Goal: Task Accomplishment & Management: Manage account settings

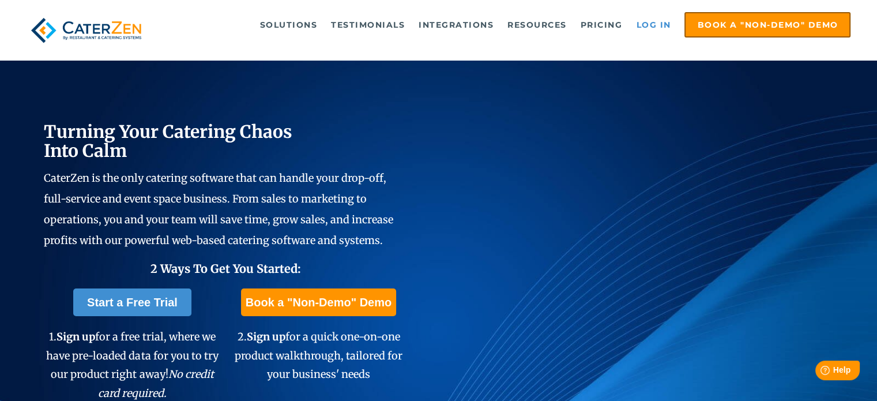
click at [658, 25] on link "Log in" at bounding box center [653, 24] width 46 height 23
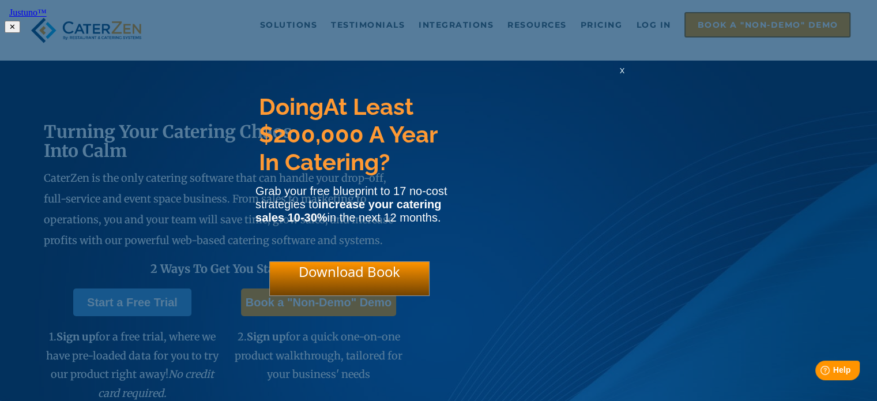
drag, startPoint x: 585, startPoint y: 85, endPoint x: 607, endPoint y: 86, distance: 21.4
click at [587, 65] on div "Doing At Least $200,000 A Year In Catering? Grab your free blueprint to 17 no-c…" at bounding box center [439, 65] width 386 height 0
click at [623, 76] on span "x" at bounding box center [622, 70] width 5 height 11
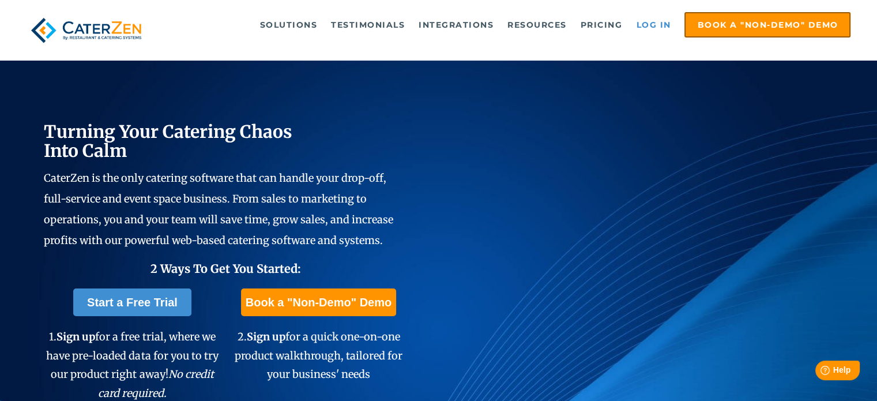
click at [659, 23] on link "Log in" at bounding box center [653, 24] width 46 height 23
click at [648, 20] on link "Log in" at bounding box center [653, 24] width 46 height 23
